Goal: Task Accomplishment & Management: Manage account settings

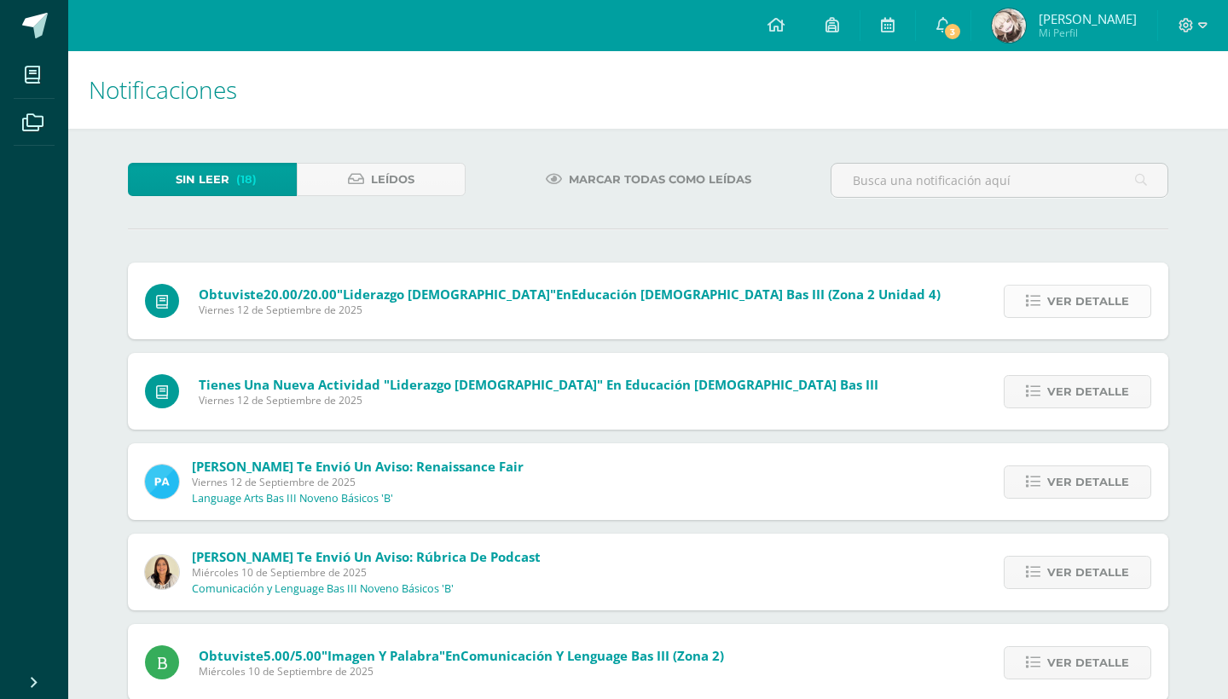
click at [1071, 311] on span "Ver detalle" at bounding box center [1088, 302] width 82 height 32
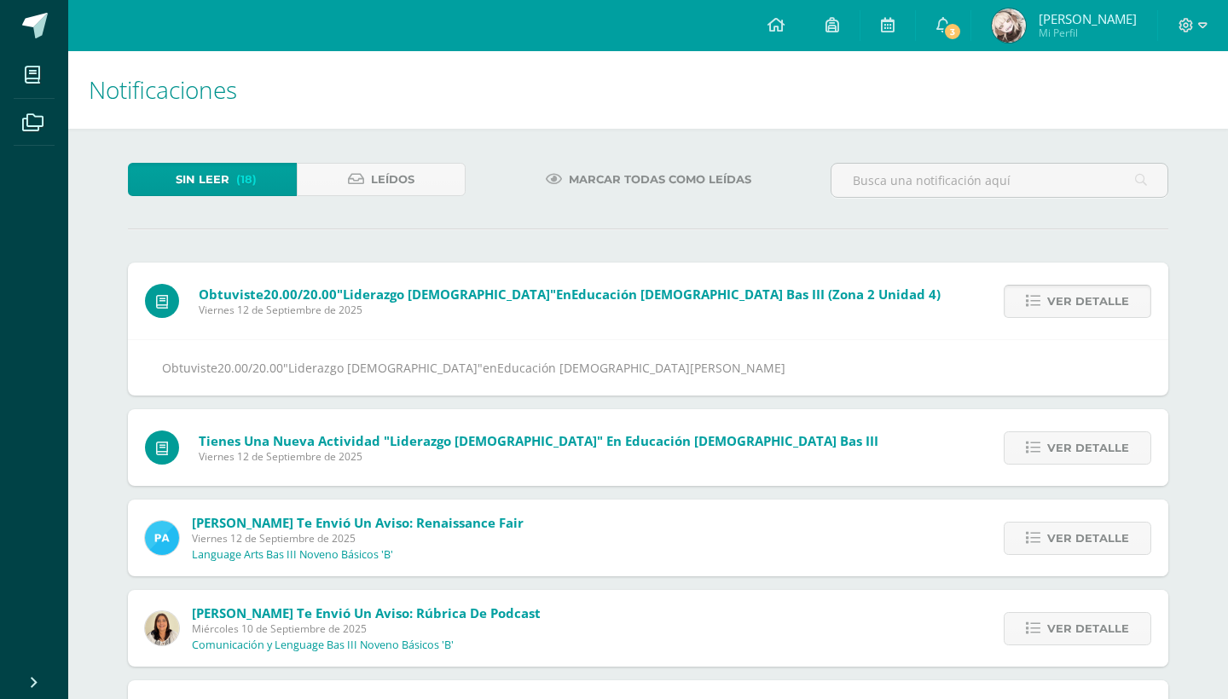
click at [1072, 311] on span "Ver detalle" at bounding box center [1088, 302] width 82 height 32
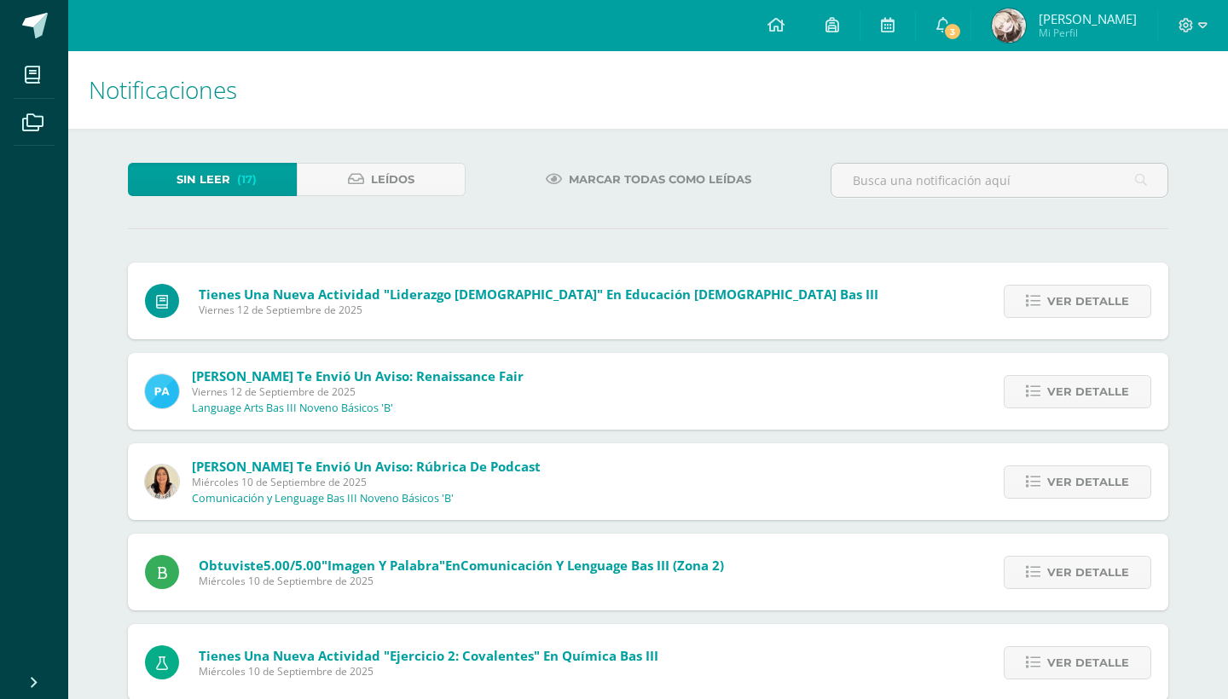
click at [1072, 311] on span "Ver detalle" at bounding box center [1088, 302] width 82 height 32
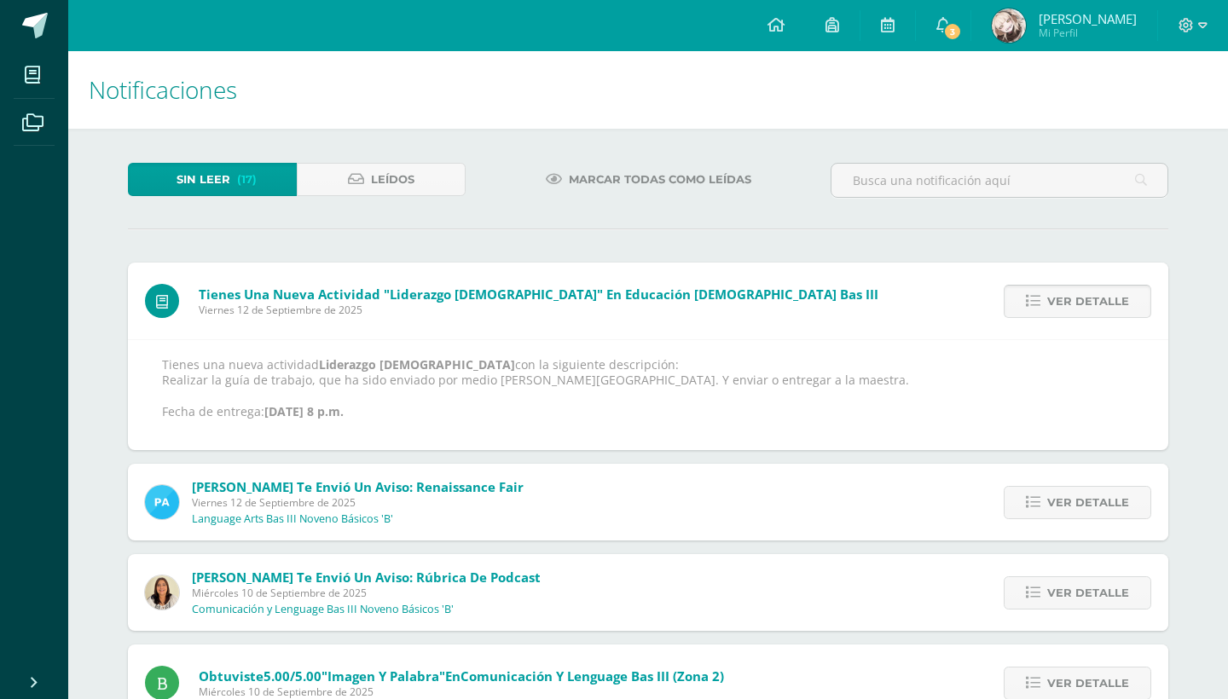
click at [1072, 312] on span "Ver detalle" at bounding box center [1088, 302] width 82 height 32
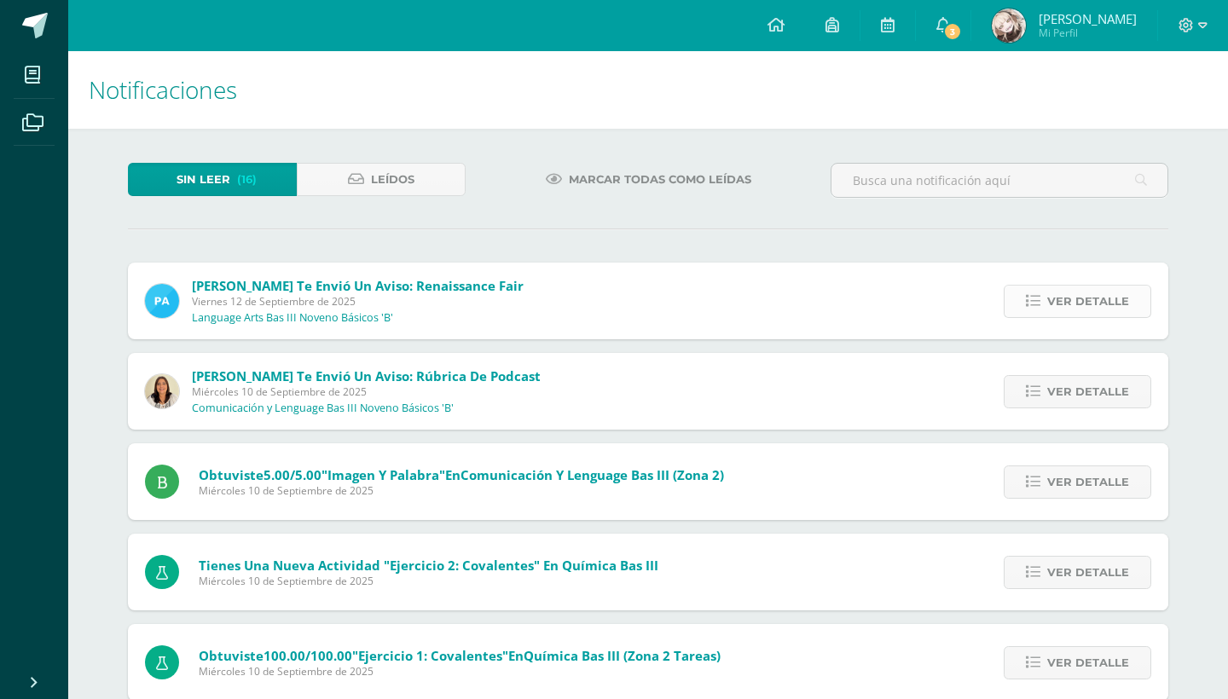
click at [1072, 312] on span "Ver detalle" at bounding box center [1088, 302] width 82 height 32
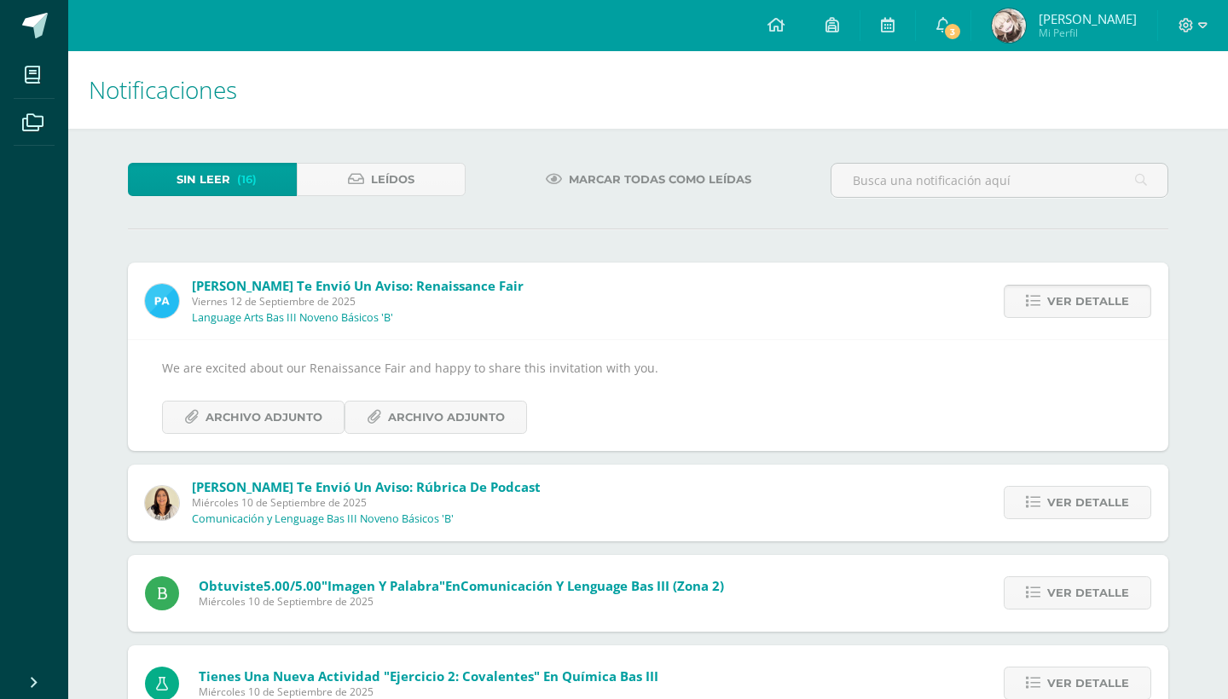
click at [1072, 312] on span "Ver detalle" at bounding box center [1088, 302] width 82 height 32
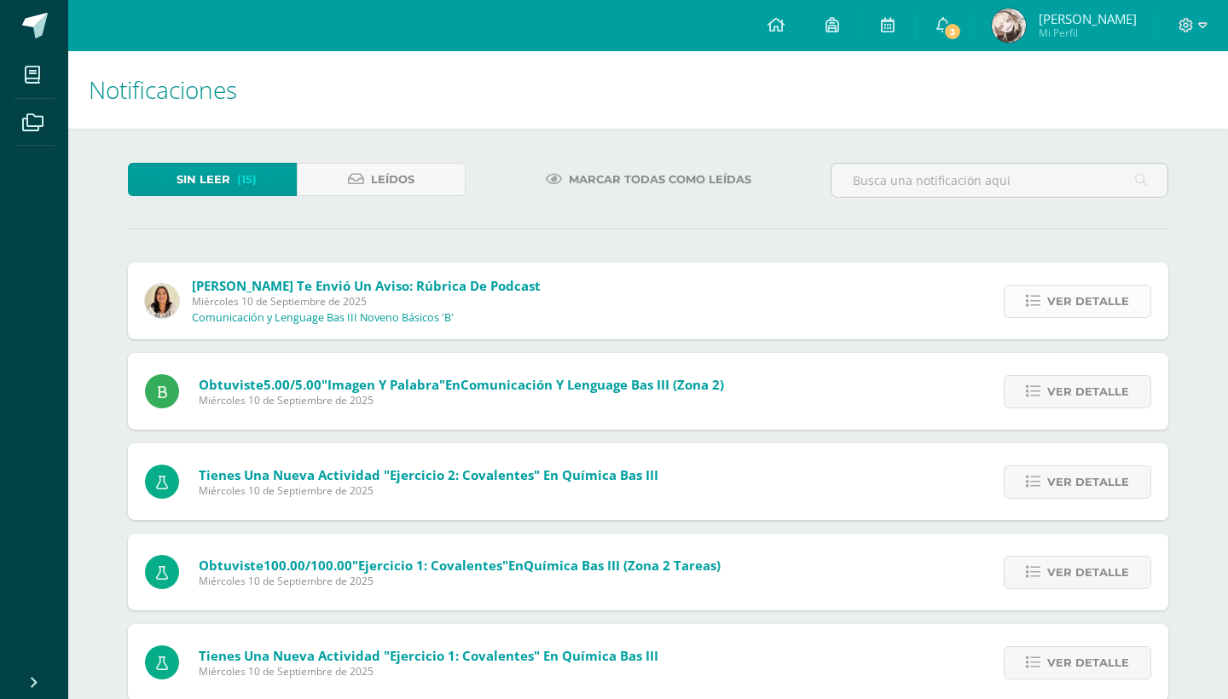
click at [1072, 310] on span "Ver detalle" at bounding box center [1088, 302] width 82 height 32
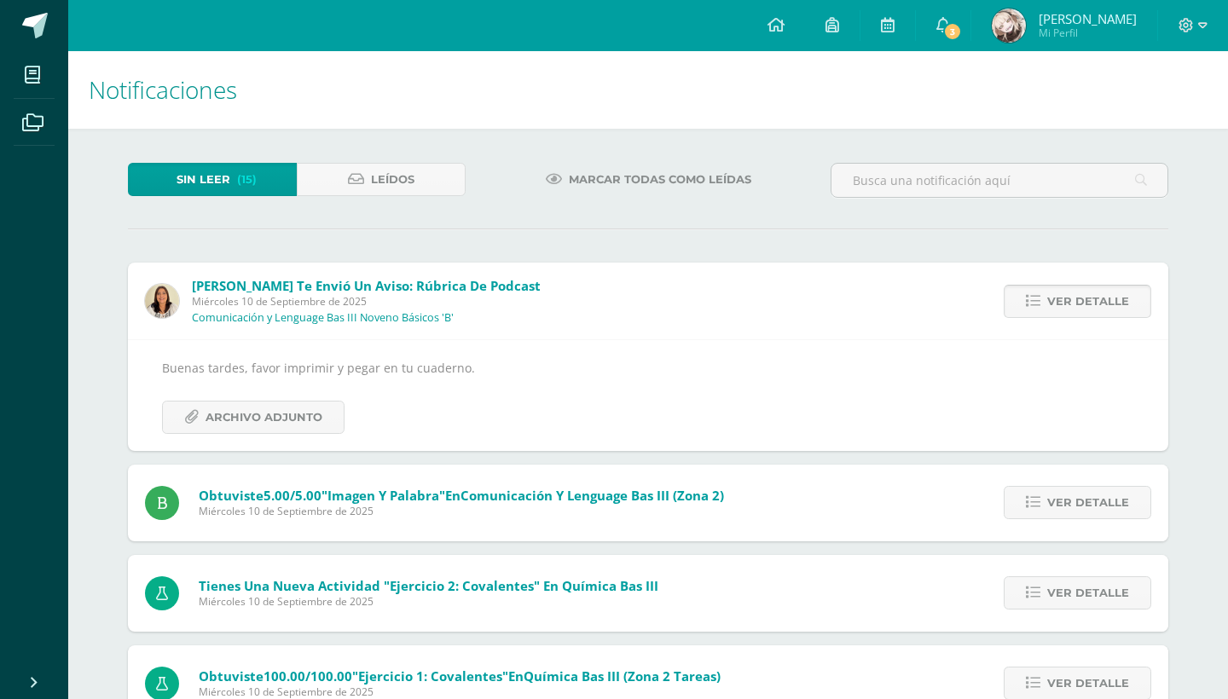
click at [1072, 310] on span "Ver detalle" at bounding box center [1088, 302] width 82 height 32
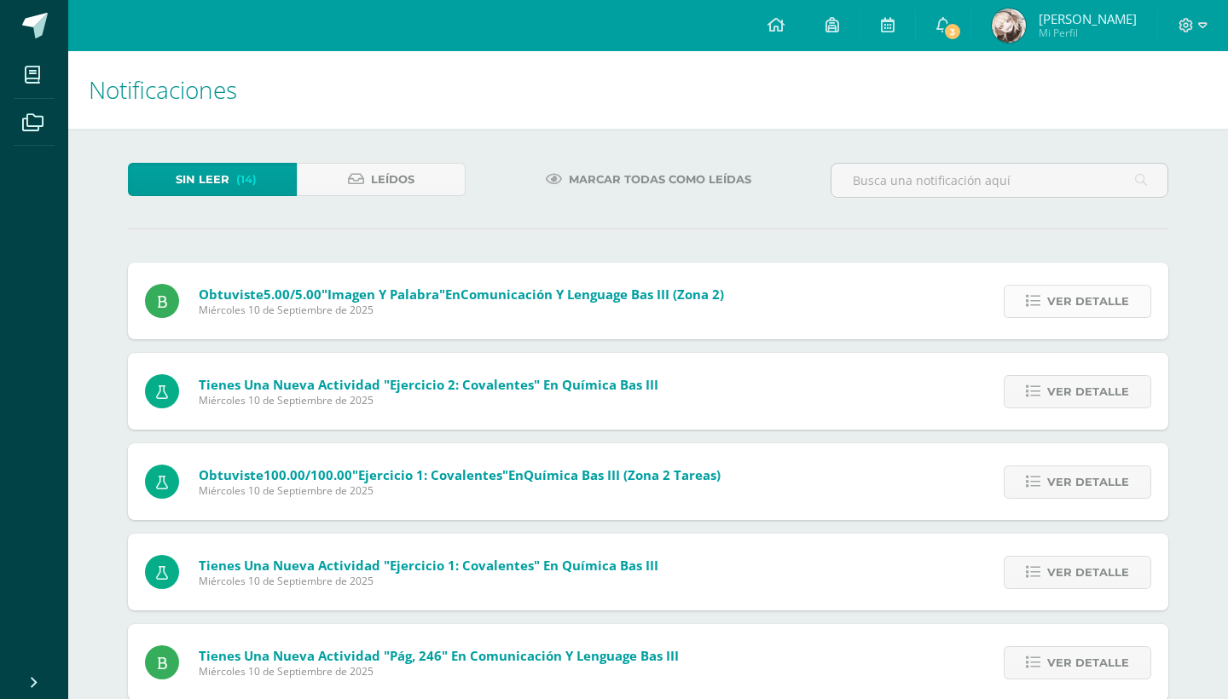
click at [1072, 309] on span "Ver detalle" at bounding box center [1088, 302] width 82 height 32
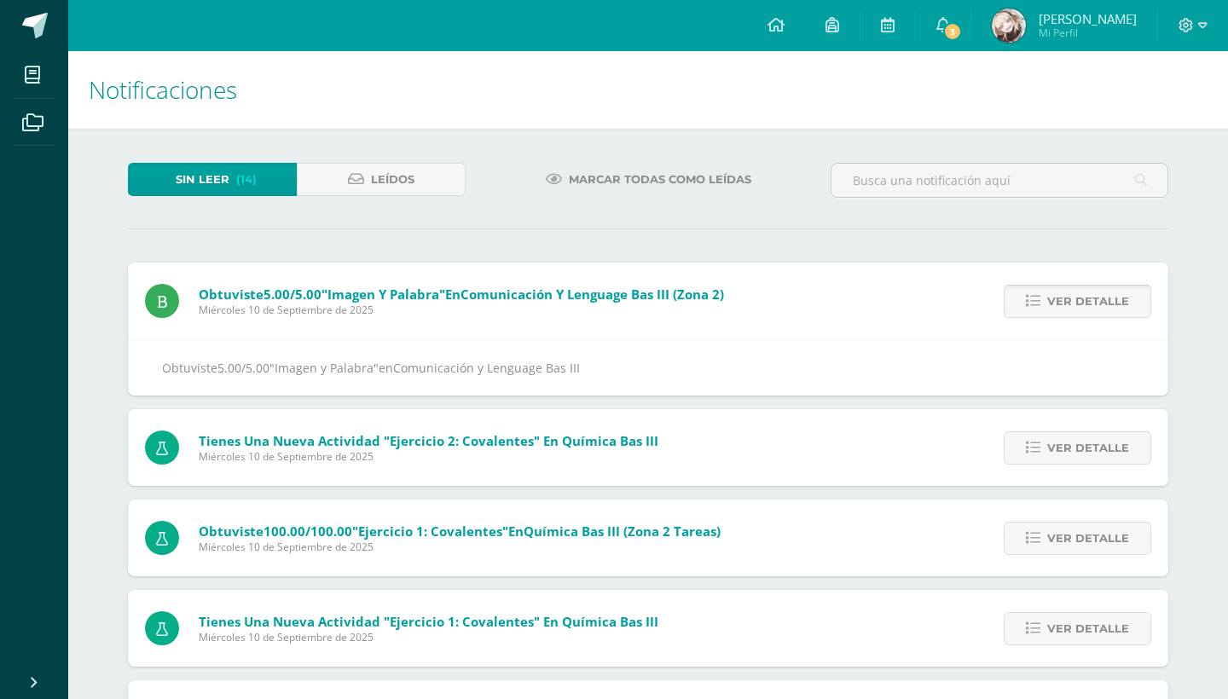
click at [1072, 309] on span "Ver detalle" at bounding box center [1088, 302] width 82 height 32
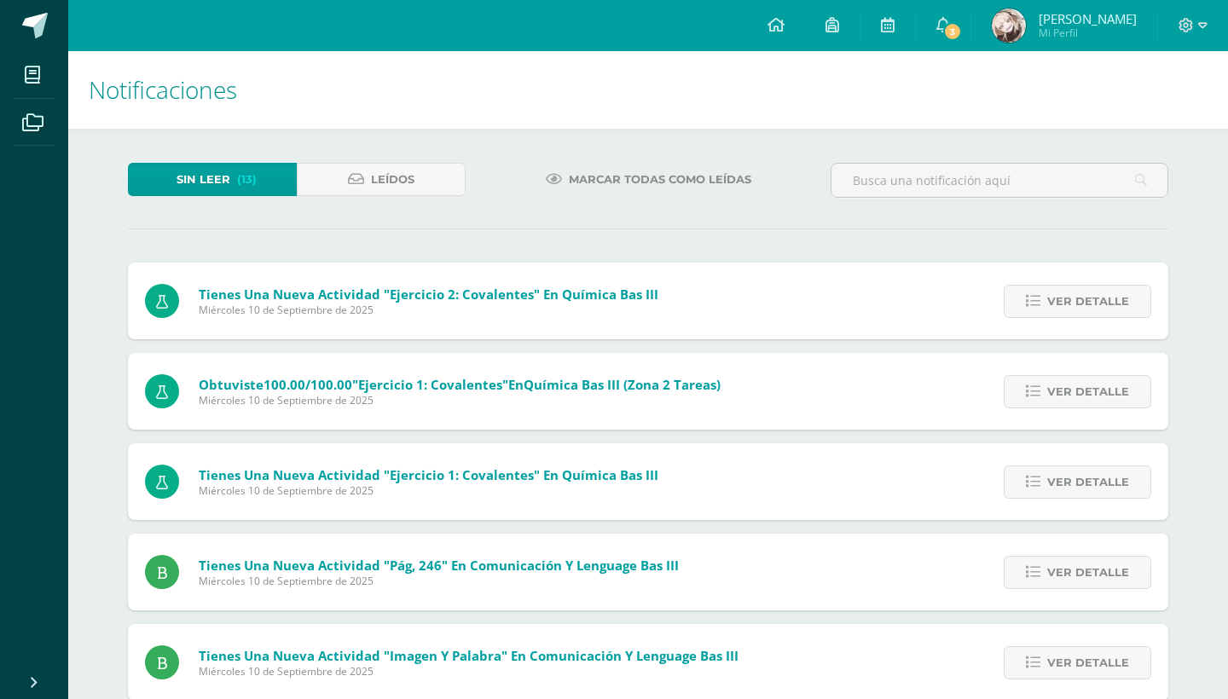
click at [579, 189] on span "Marcar todas como leídas" at bounding box center [660, 180] width 182 height 32
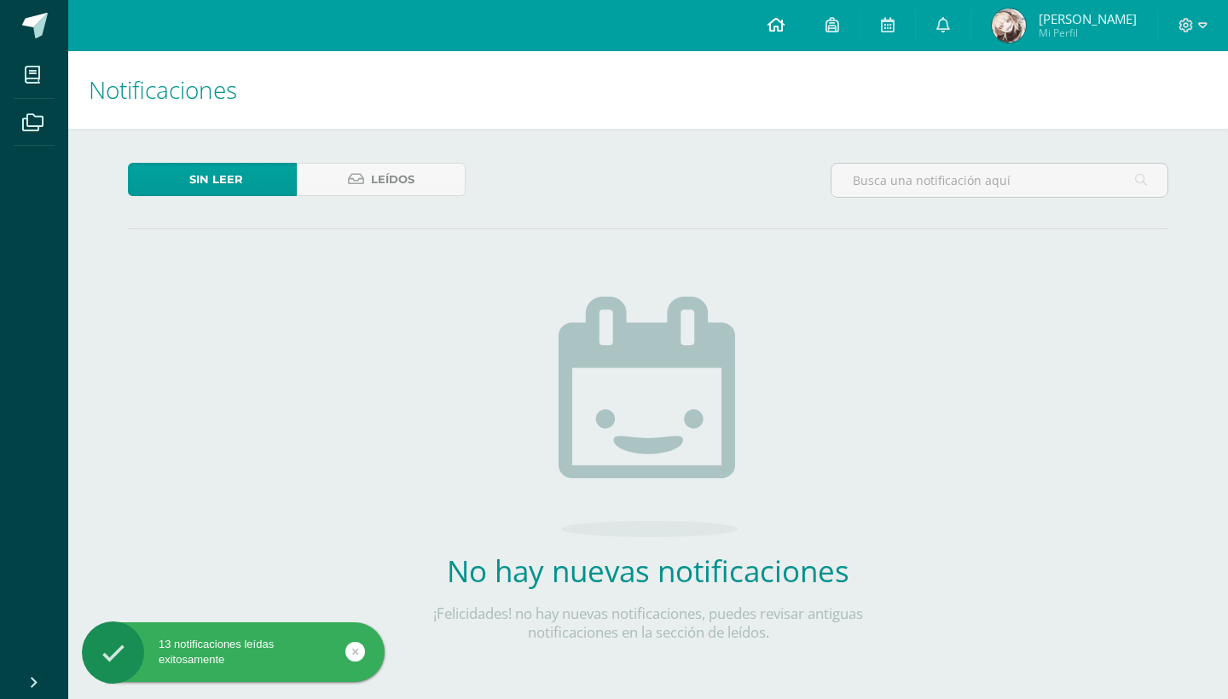
click at [766, 32] on link at bounding box center [776, 25] width 58 height 51
